Goal: Navigation & Orientation: Understand site structure

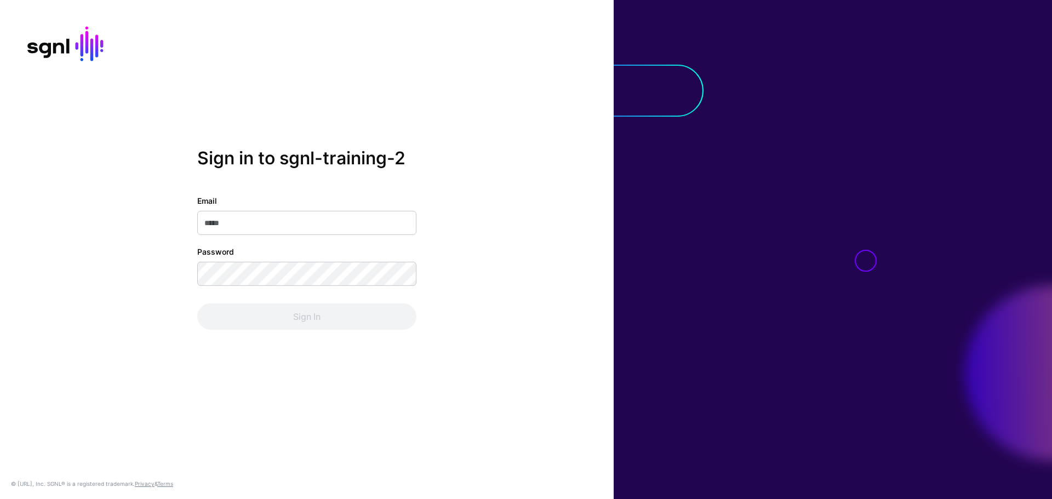
type input "**********"
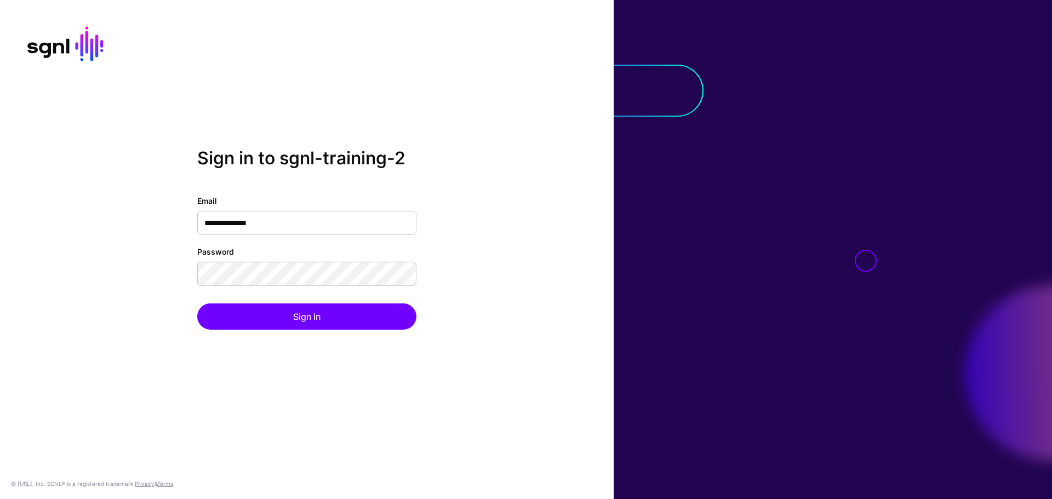
click at [322, 317] on div "Sign In" at bounding box center [306, 317] width 219 height 26
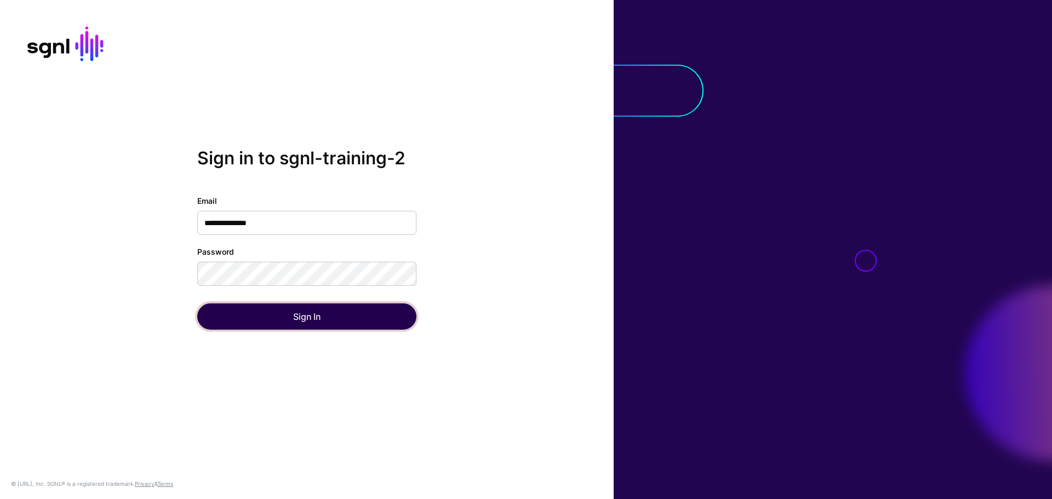
click at [303, 310] on button "Sign In" at bounding box center [306, 317] width 219 height 26
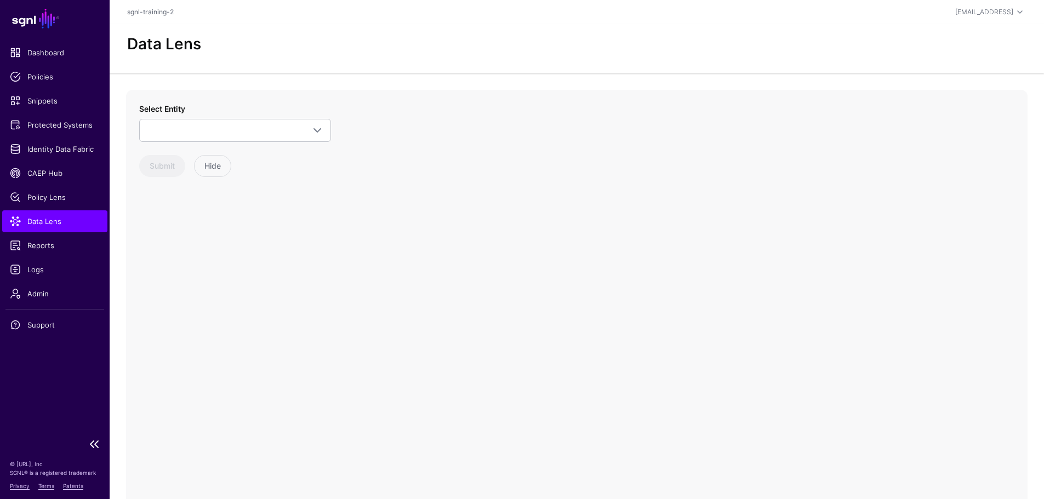
click at [88, 219] on span "Data Lens" at bounding box center [55, 221] width 90 height 11
click at [222, 127] on span at bounding box center [235, 130] width 178 height 13
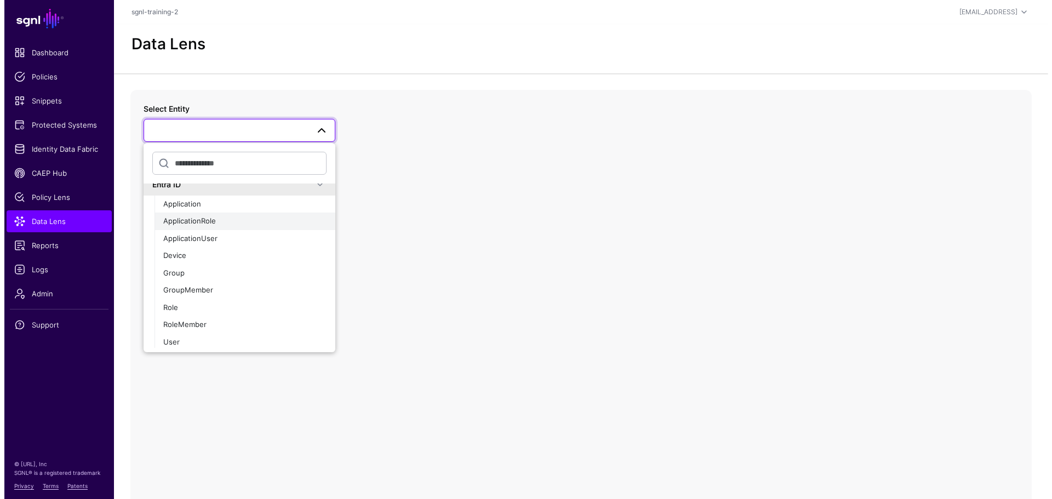
scroll to position [13, 0]
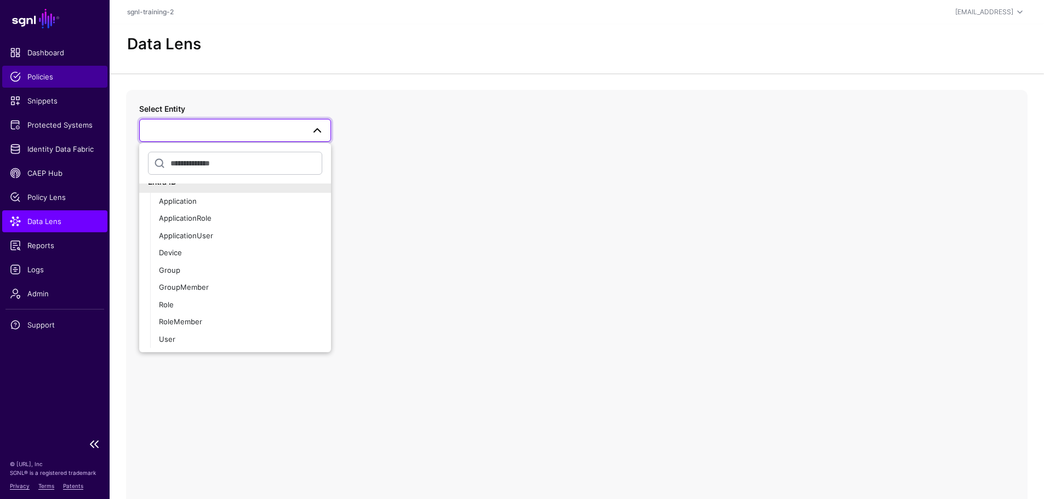
click at [65, 83] on link "Policies" at bounding box center [54, 77] width 105 height 22
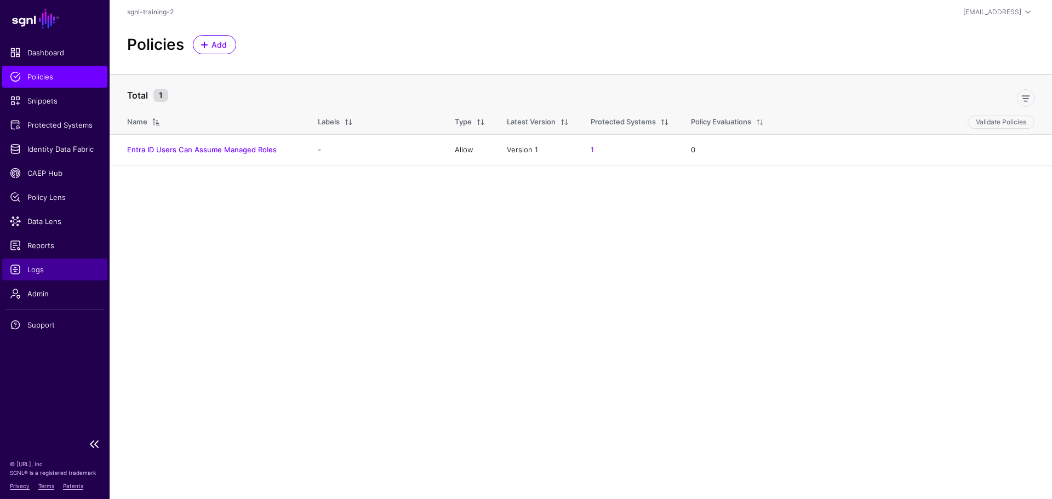
click at [26, 272] on span "Logs" at bounding box center [55, 269] width 90 height 11
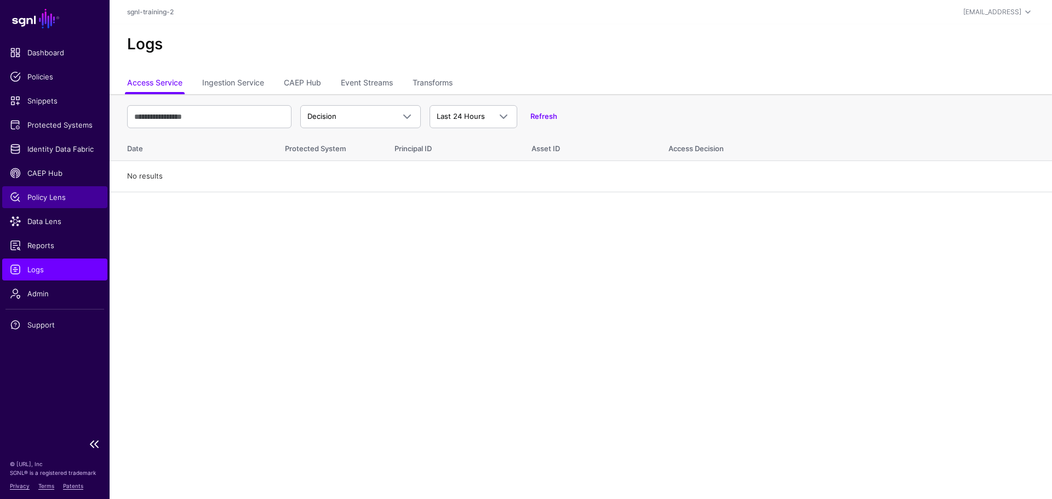
click at [64, 199] on span "Policy Lens" at bounding box center [55, 197] width 90 height 11
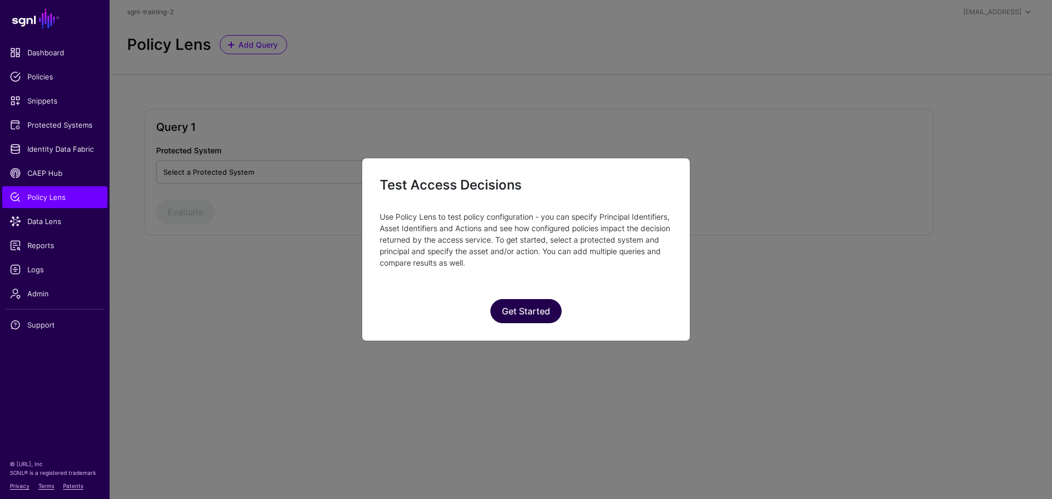
click at [518, 305] on button "Get Started" at bounding box center [525, 311] width 71 height 24
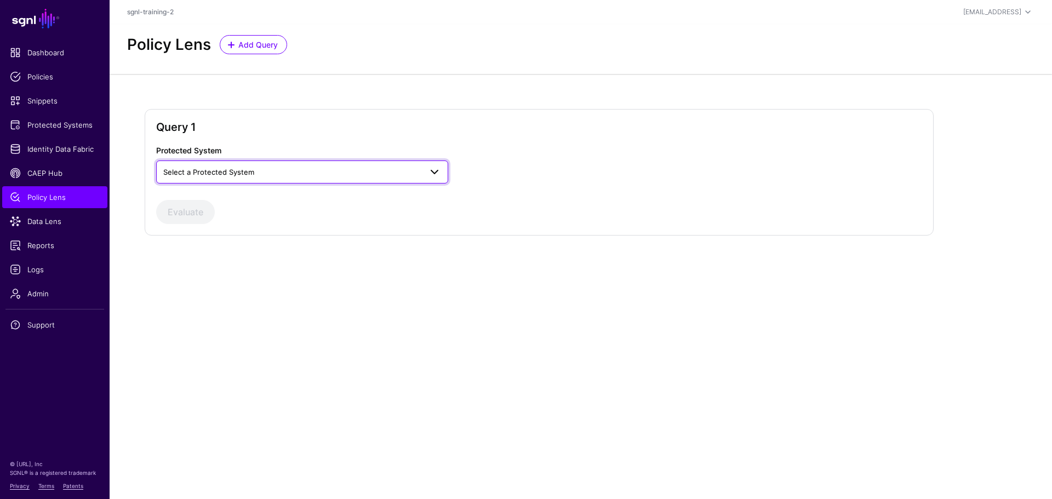
click at [216, 180] on link "Select a Protected System" at bounding box center [302, 172] width 292 height 23
click at [219, 201] on span "Custom Application" at bounding box center [198, 197] width 66 height 9
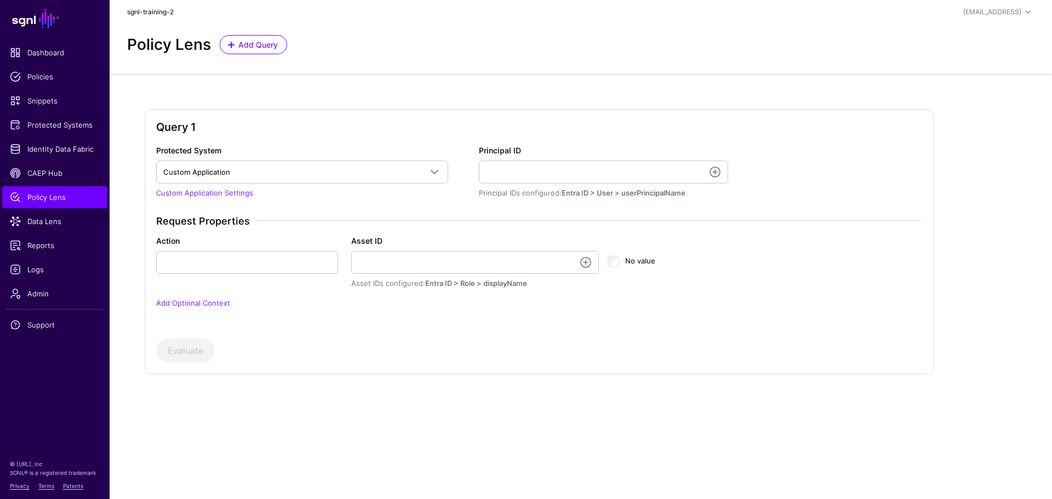
click at [146, 9] on link "sgnl-training-2" at bounding box center [150, 12] width 47 height 8
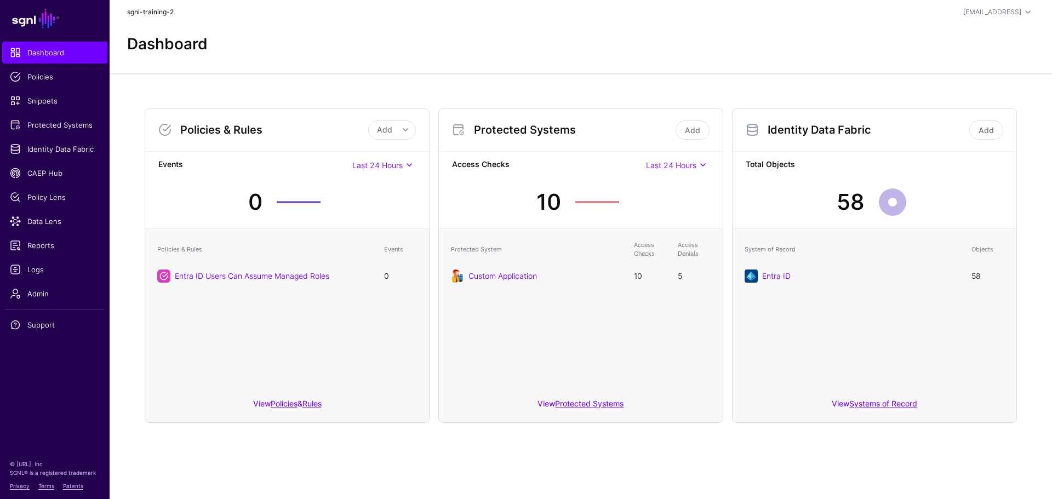
click at [166, 11] on link "sgnl-training-2" at bounding box center [150, 12] width 47 height 8
click at [1025, 13] on span at bounding box center [1028, 11] width 13 height 13
click at [153, 17] on div "sgnl-training-2 [EMAIL_ADDRESS] SGNL Student [EMAIL_ADDRESS] sgnl-training-2 Lo…" at bounding box center [581, 11] width 908 height 13
click at [153, 15] on link "sgnl-training-2" at bounding box center [150, 12] width 47 height 8
